Goal: Task Accomplishment & Management: Use online tool/utility

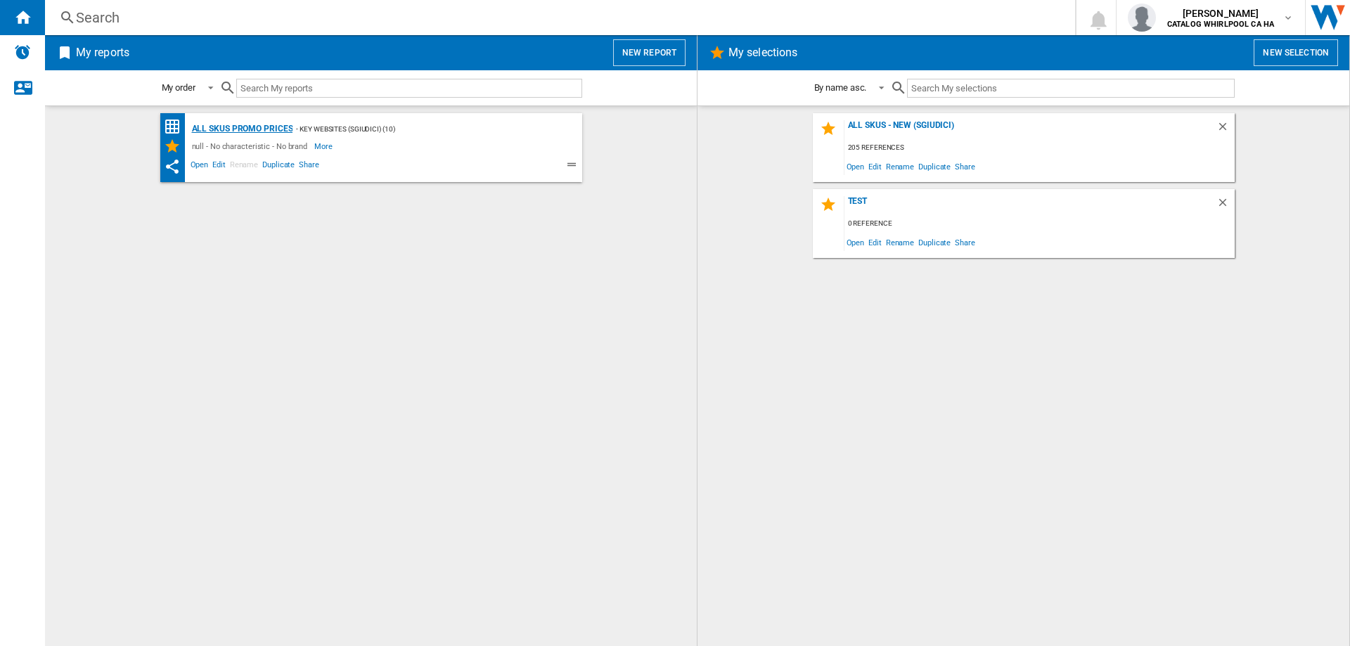
click at [218, 129] on div "All SKUs Promo Prices" at bounding box center [240, 129] width 105 height 18
click at [221, 167] on span "Edit" at bounding box center [219, 166] width 18 height 17
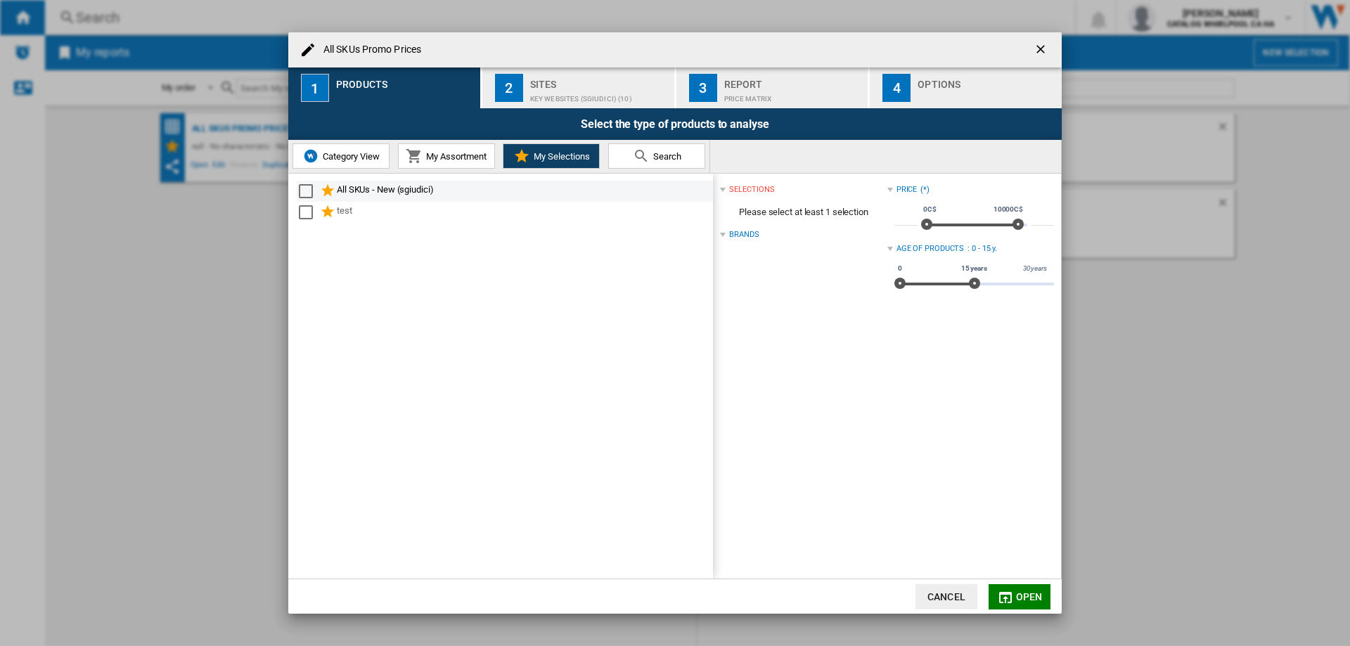
click at [302, 193] on div "Select" at bounding box center [306, 191] width 14 height 14
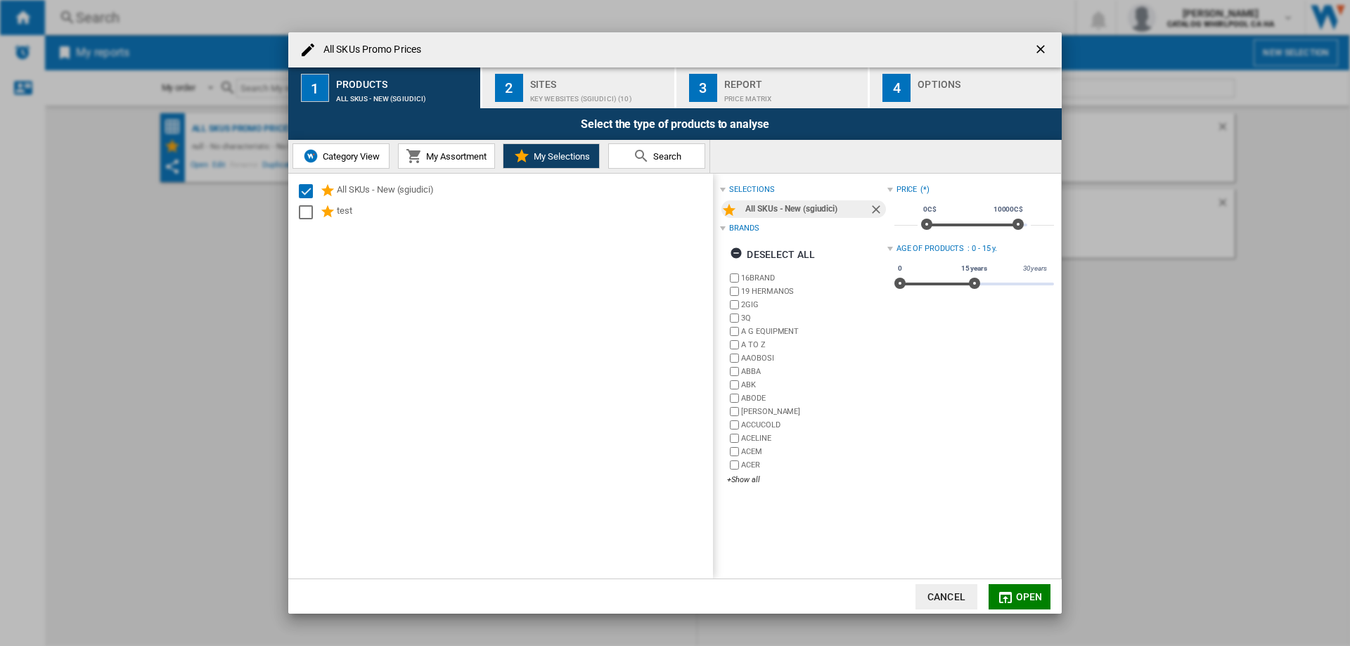
click at [1037, 597] on span "Open" at bounding box center [1029, 596] width 27 height 11
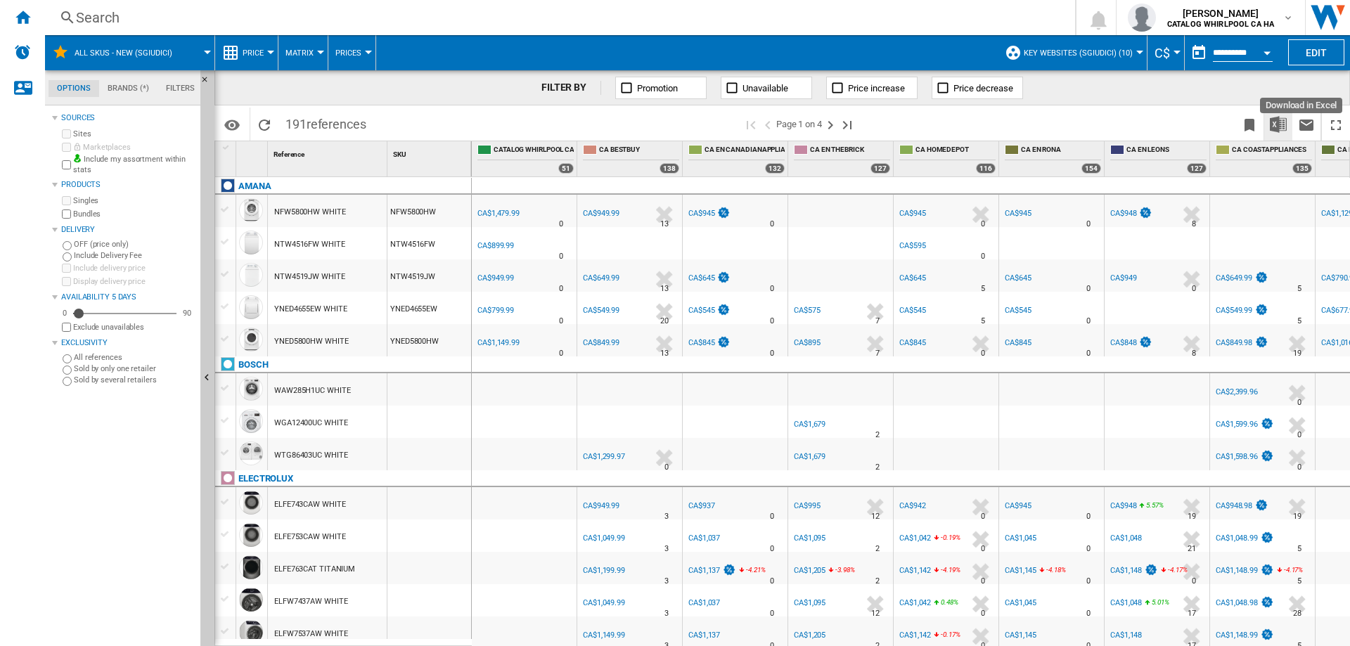
click at [1274, 121] on img "Download in Excel" at bounding box center [1277, 124] width 17 height 17
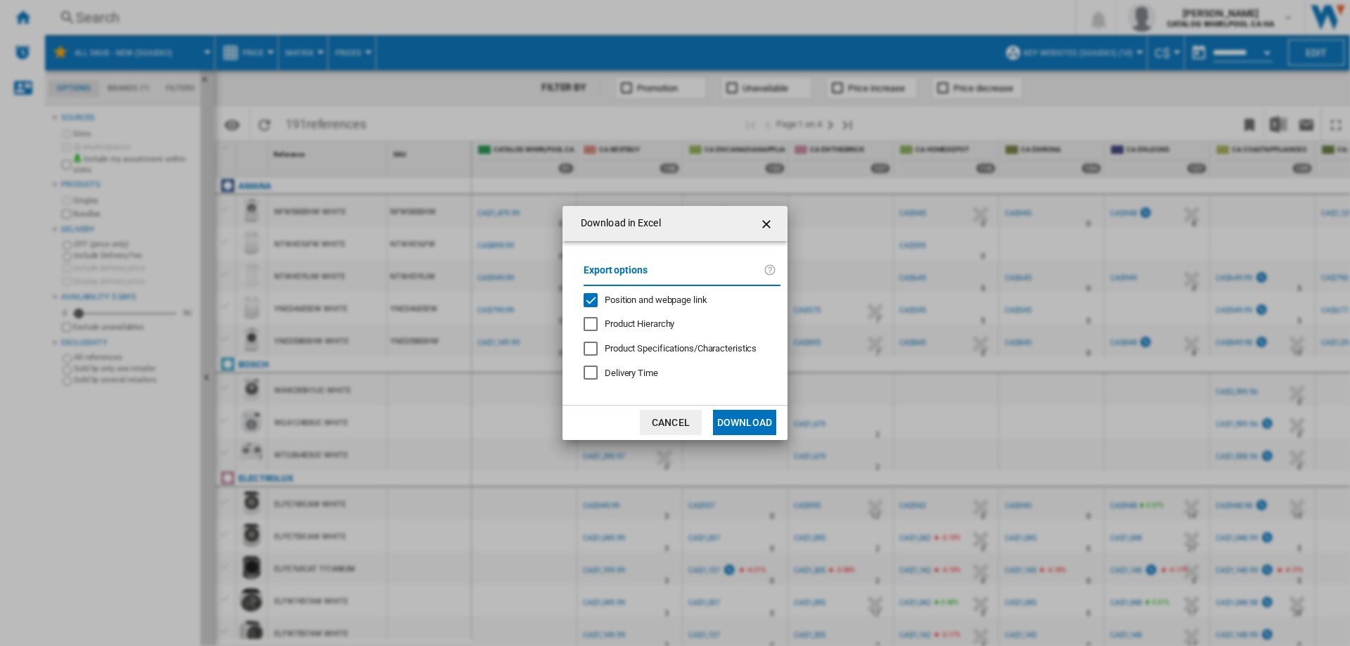
click at [596, 302] on div "Position and webpage link" at bounding box center [590, 300] width 14 height 14
click at [754, 421] on button "Download" at bounding box center [744, 422] width 63 height 25
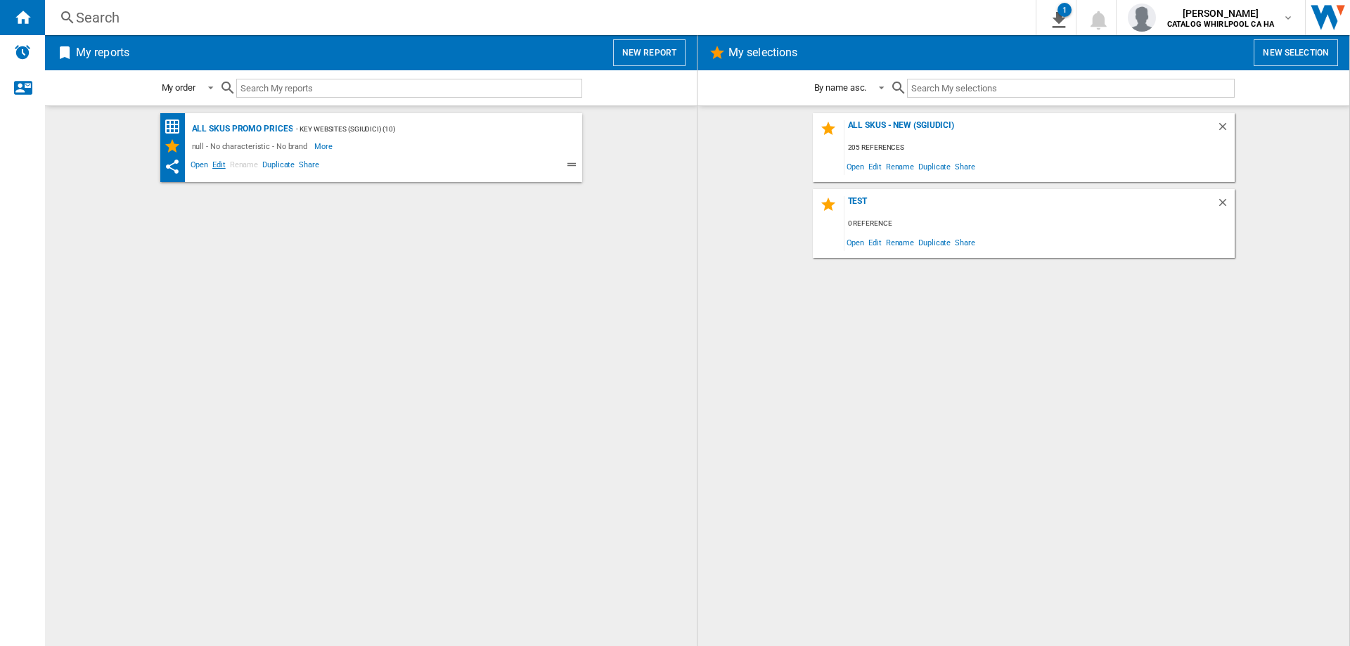
click at [217, 165] on span "Edit" at bounding box center [219, 166] width 18 height 17
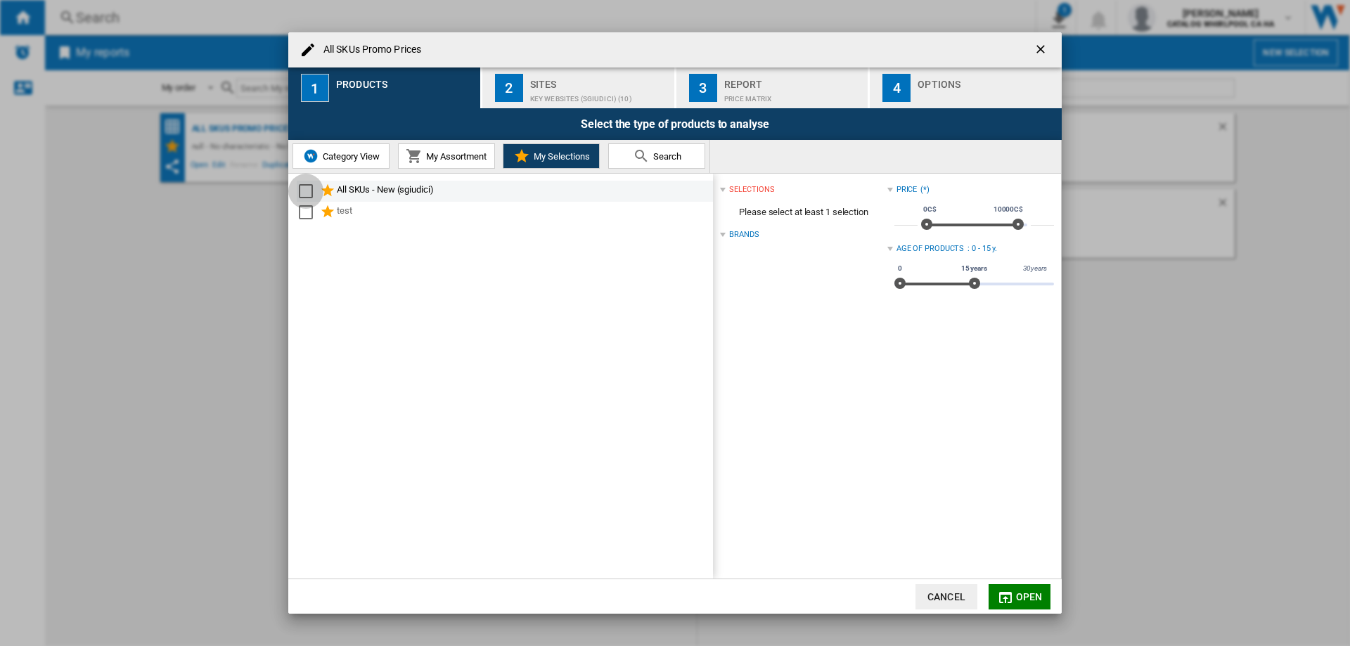
click at [306, 189] on div "Select" at bounding box center [306, 191] width 14 height 14
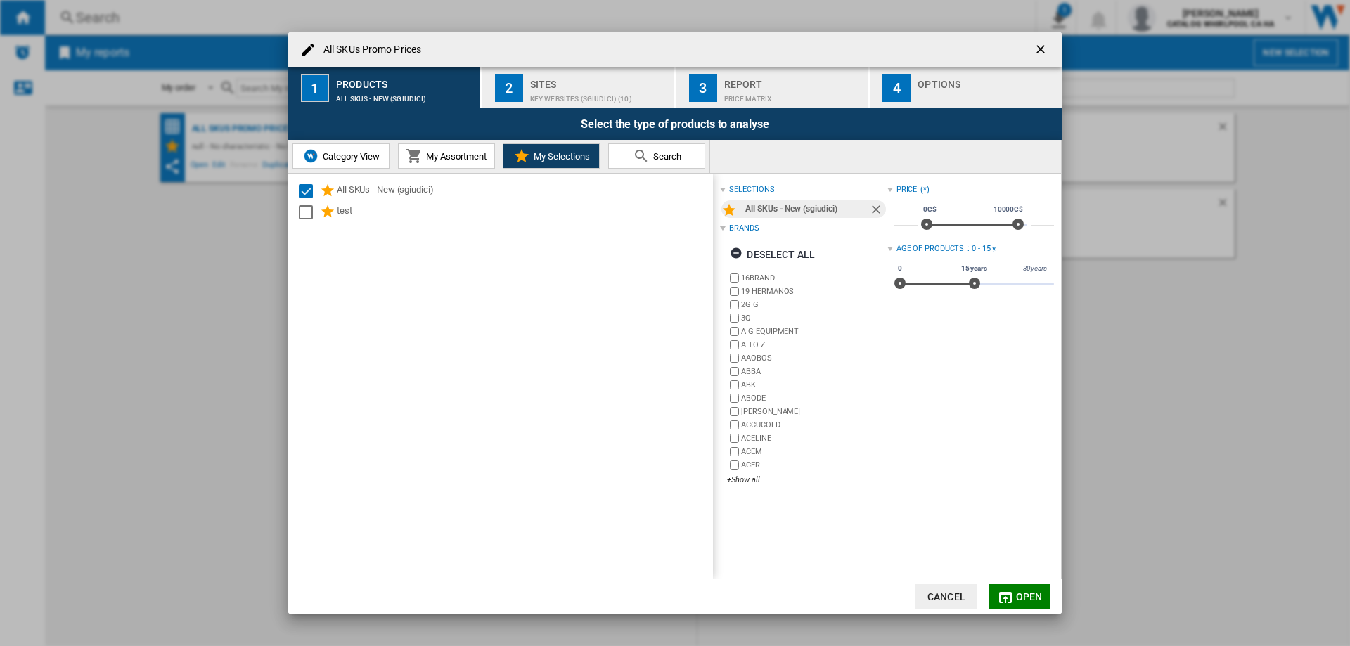
click at [429, 162] on button "My Assortment" at bounding box center [446, 155] width 97 height 25
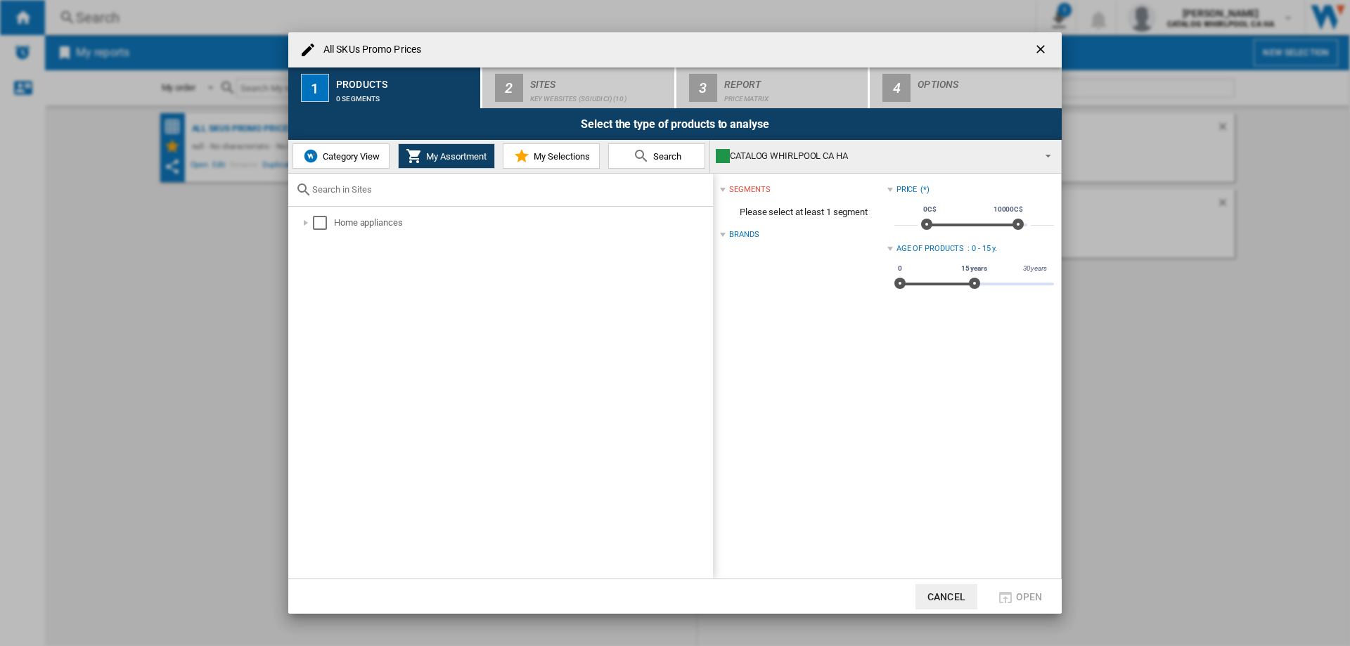
click at [343, 162] on button "Category View" at bounding box center [340, 155] width 97 height 25
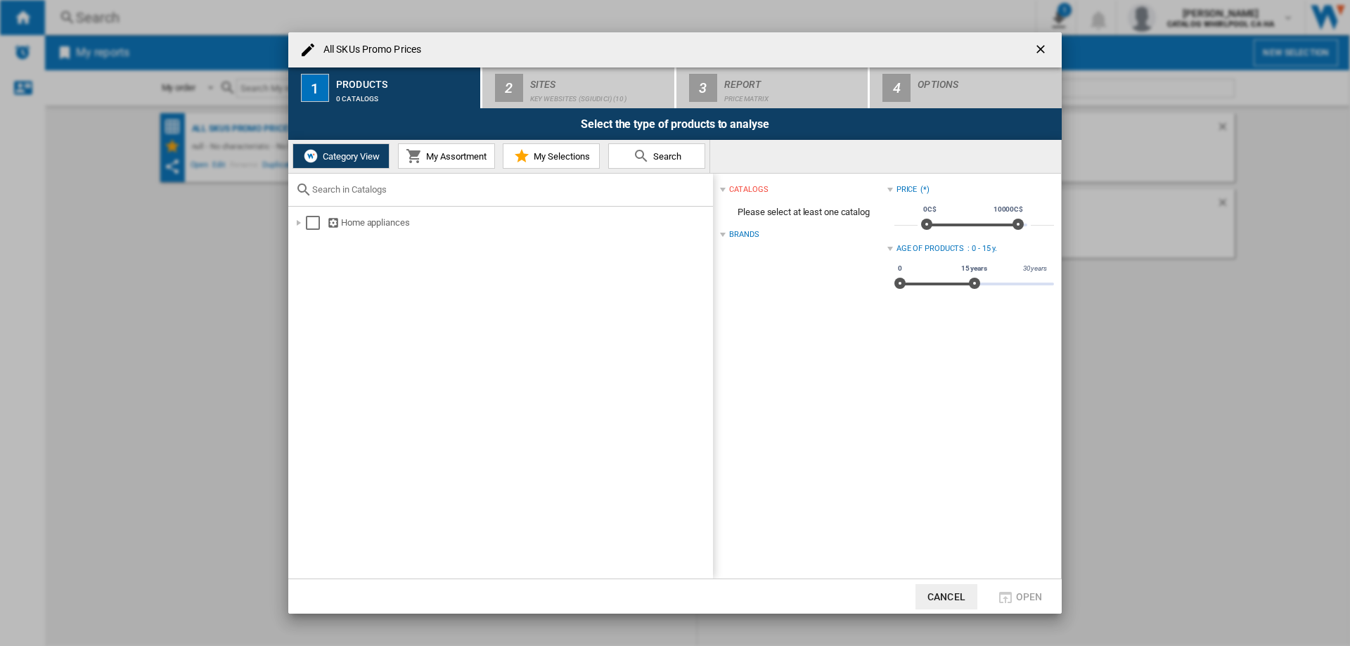
click at [431, 162] on button "My Assortment" at bounding box center [446, 155] width 97 height 25
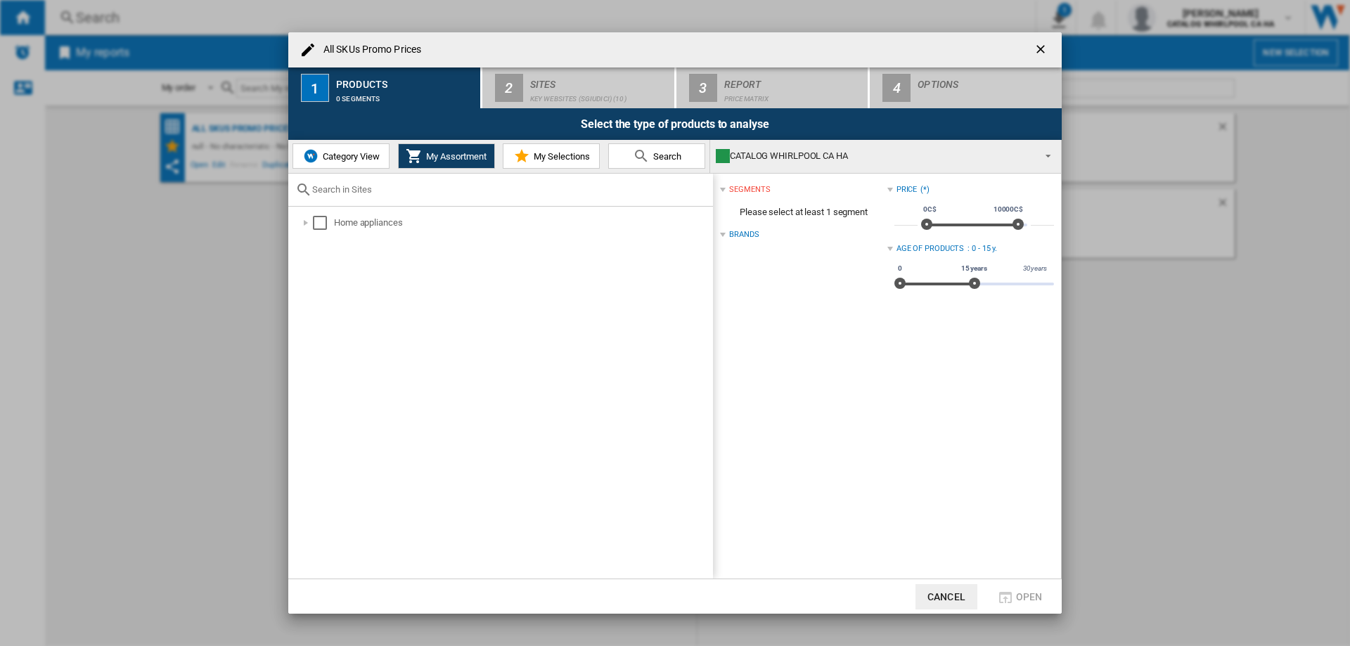
click at [571, 158] on span "My Selections" at bounding box center [560, 156] width 60 height 11
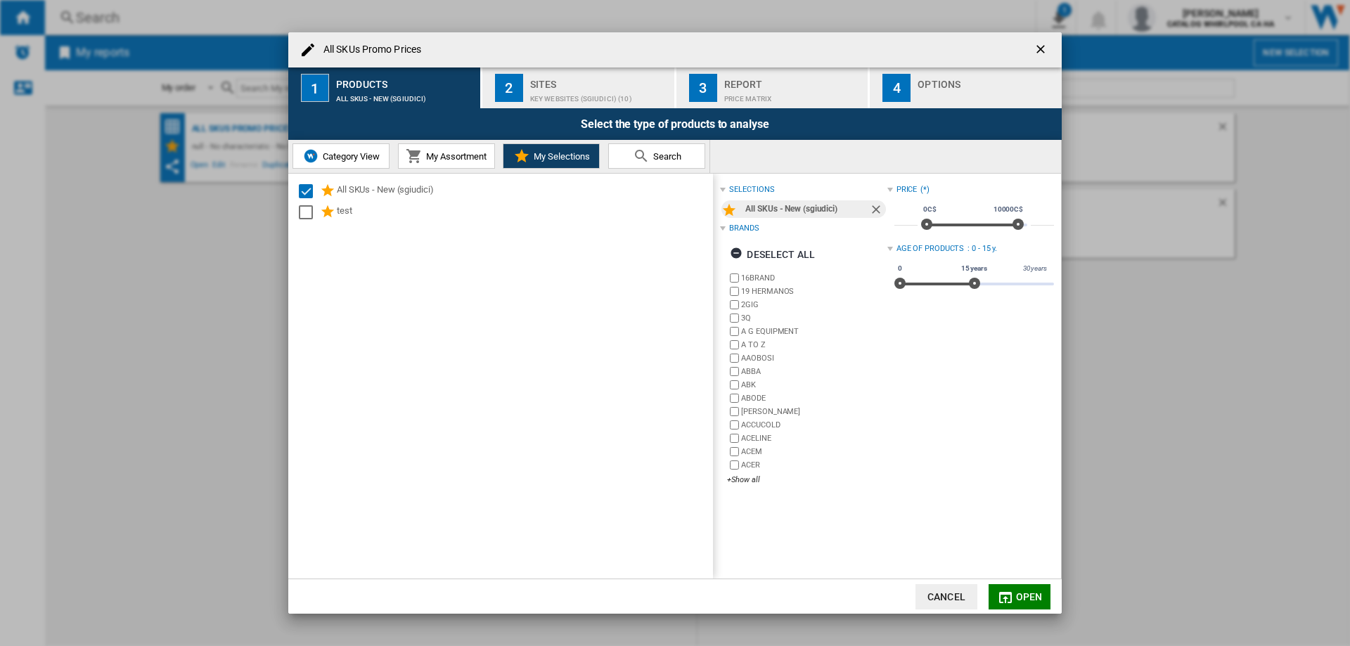
click at [744, 191] on div "selections" at bounding box center [751, 189] width 45 height 11
click at [772, 212] on div "All SKUs - New (sgiudici)" at bounding box center [806, 209] width 123 height 18
click at [829, 209] on div "All SKUs - New (sgiudici)" at bounding box center [806, 209] width 123 height 18
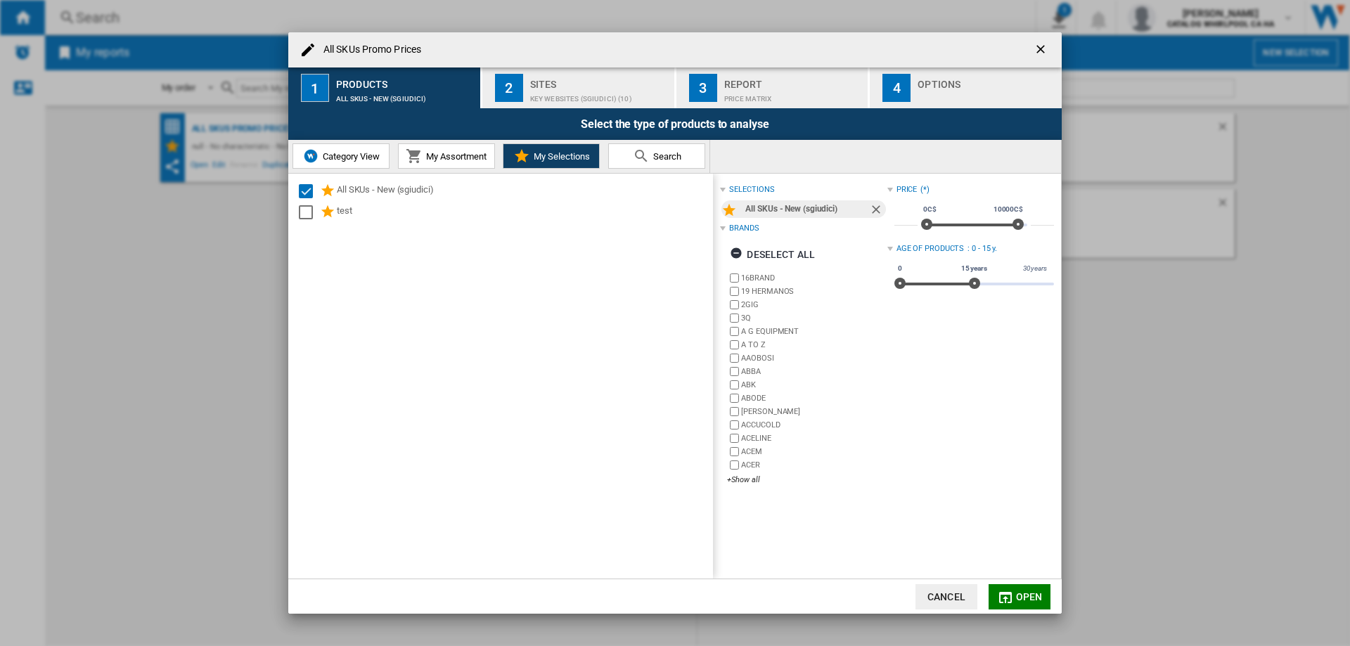
click at [1011, 616] on div "All SKUs Promo Prices 1 Products All SKUs - New (sgiudici) 2 Sites Key Websites…" at bounding box center [675, 323] width 1350 height 646
click at [1010, 595] on md-icon "All SKUs ..." at bounding box center [1005, 597] width 17 height 17
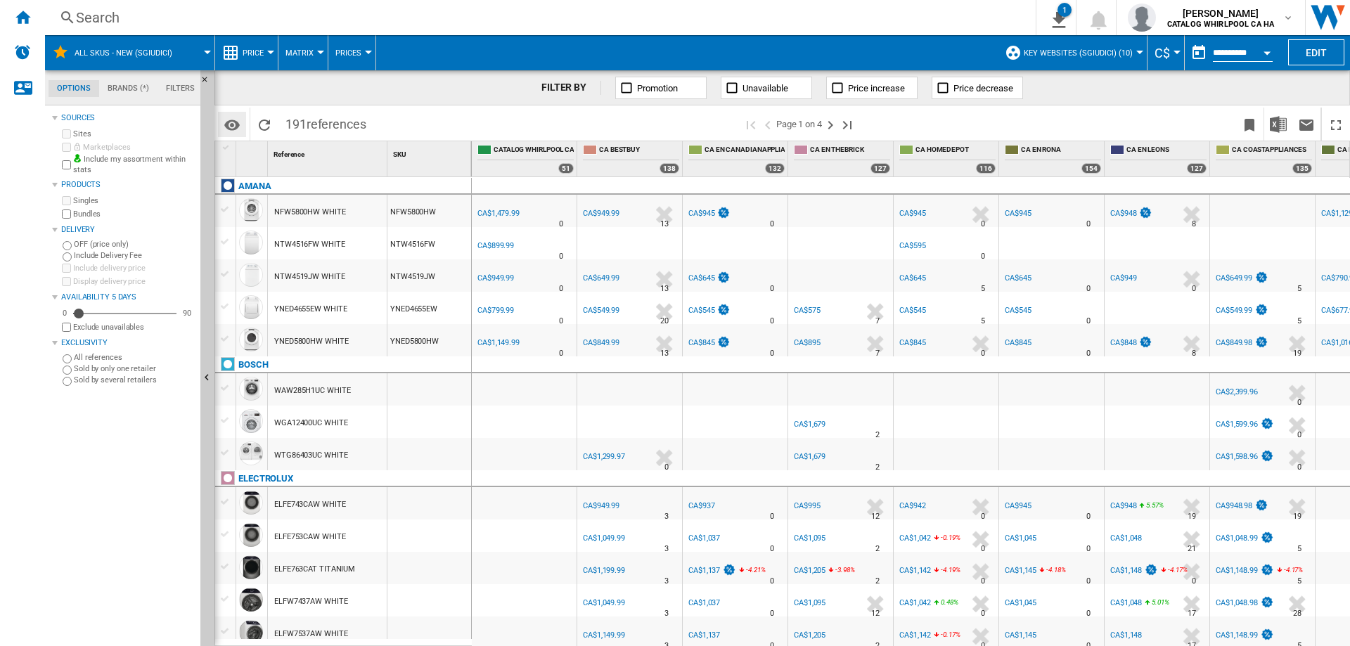
click at [226, 124] on md-icon "Options" at bounding box center [232, 125] width 17 height 17
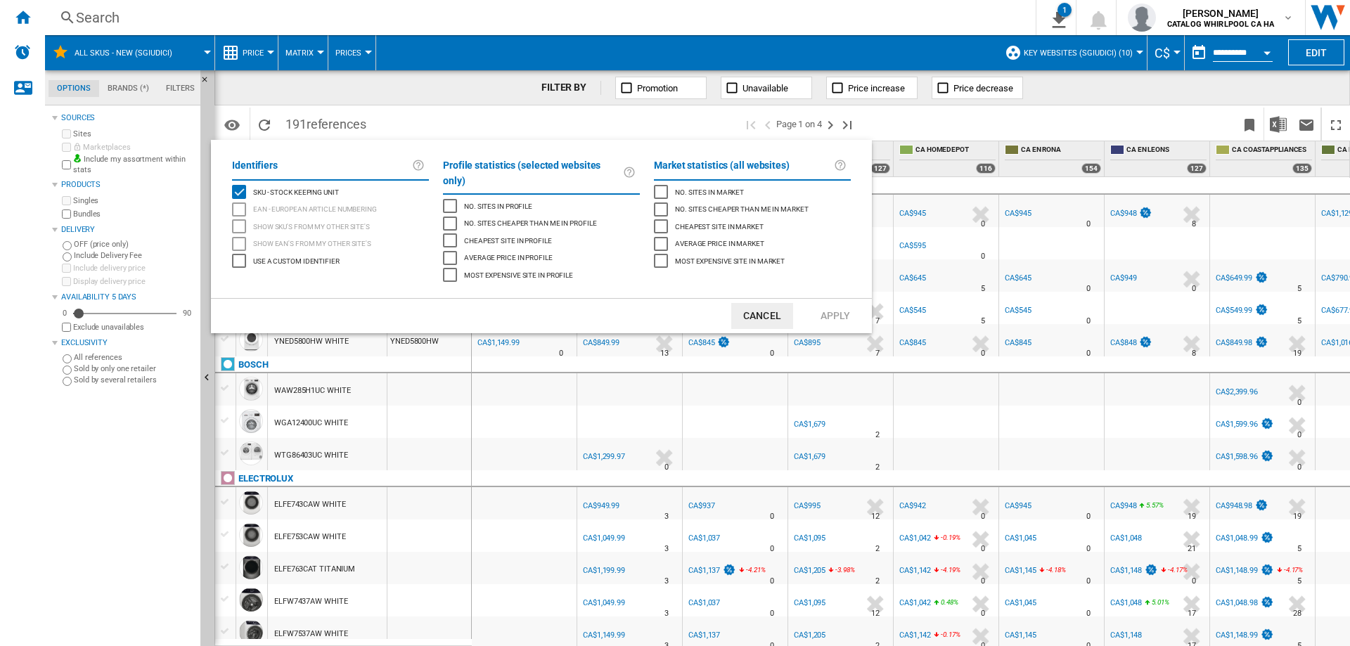
click at [750, 303] on button "Cancel" at bounding box center [762, 316] width 62 height 26
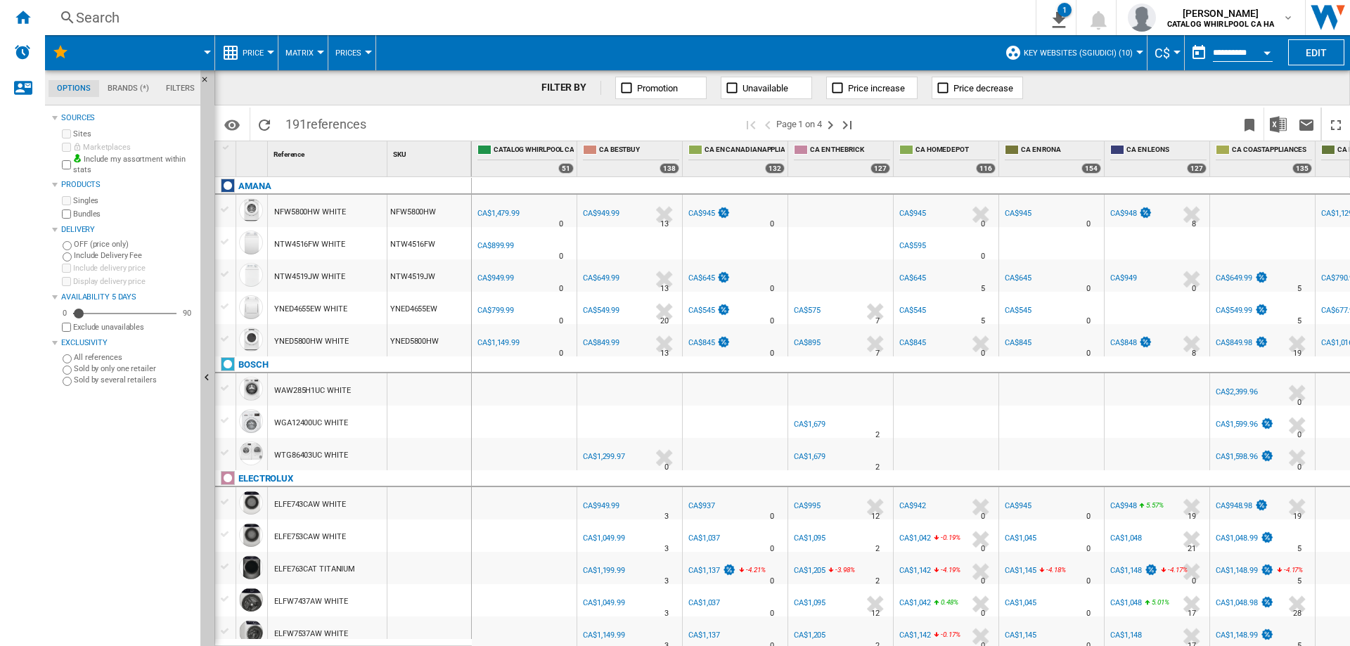
click at [112, 161] on label "Include my assortment within stats" at bounding box center [134, 165] width 122 height 22
